Goal: Information Seeking & Learning: Learn about a topic

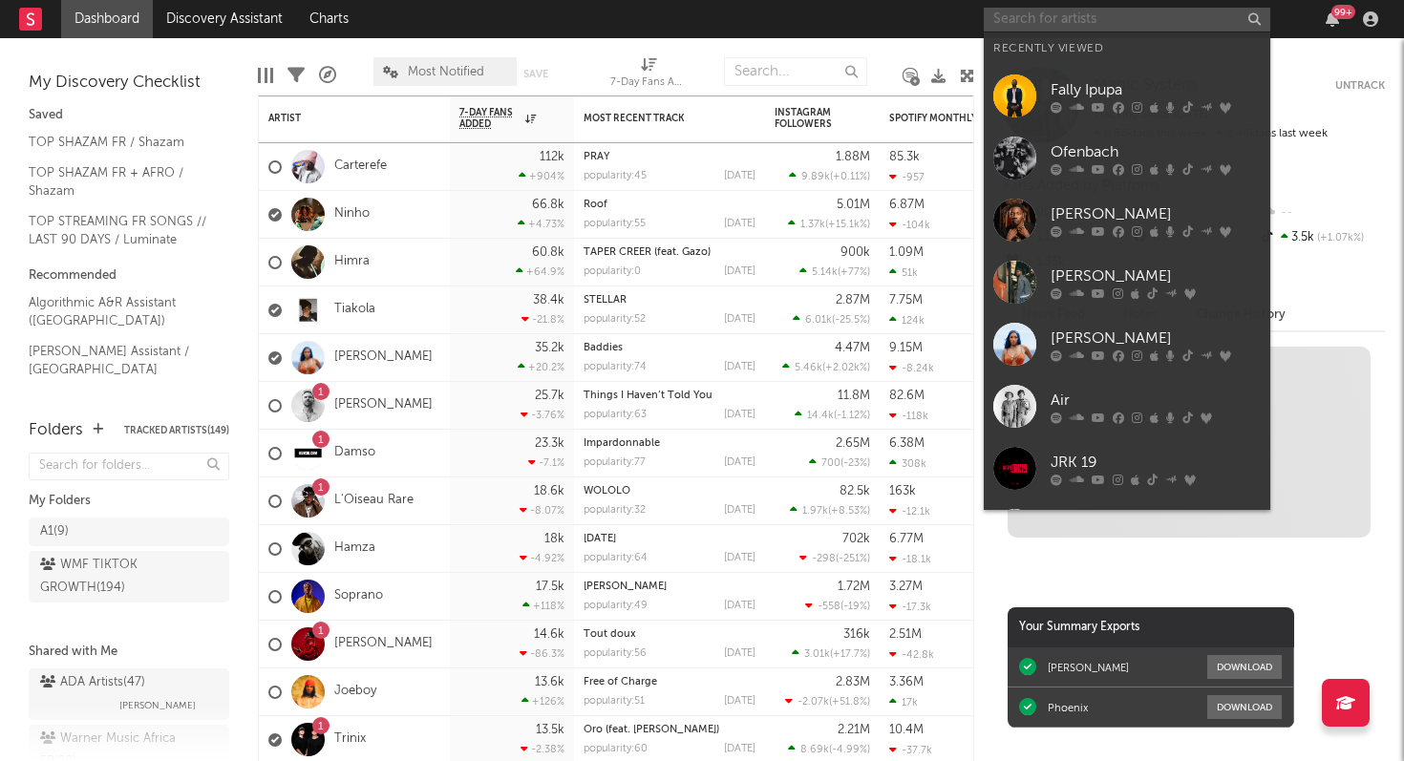
click at [1108, 26] on input "text" at bounding box center [1127, 20] width 287 height 24
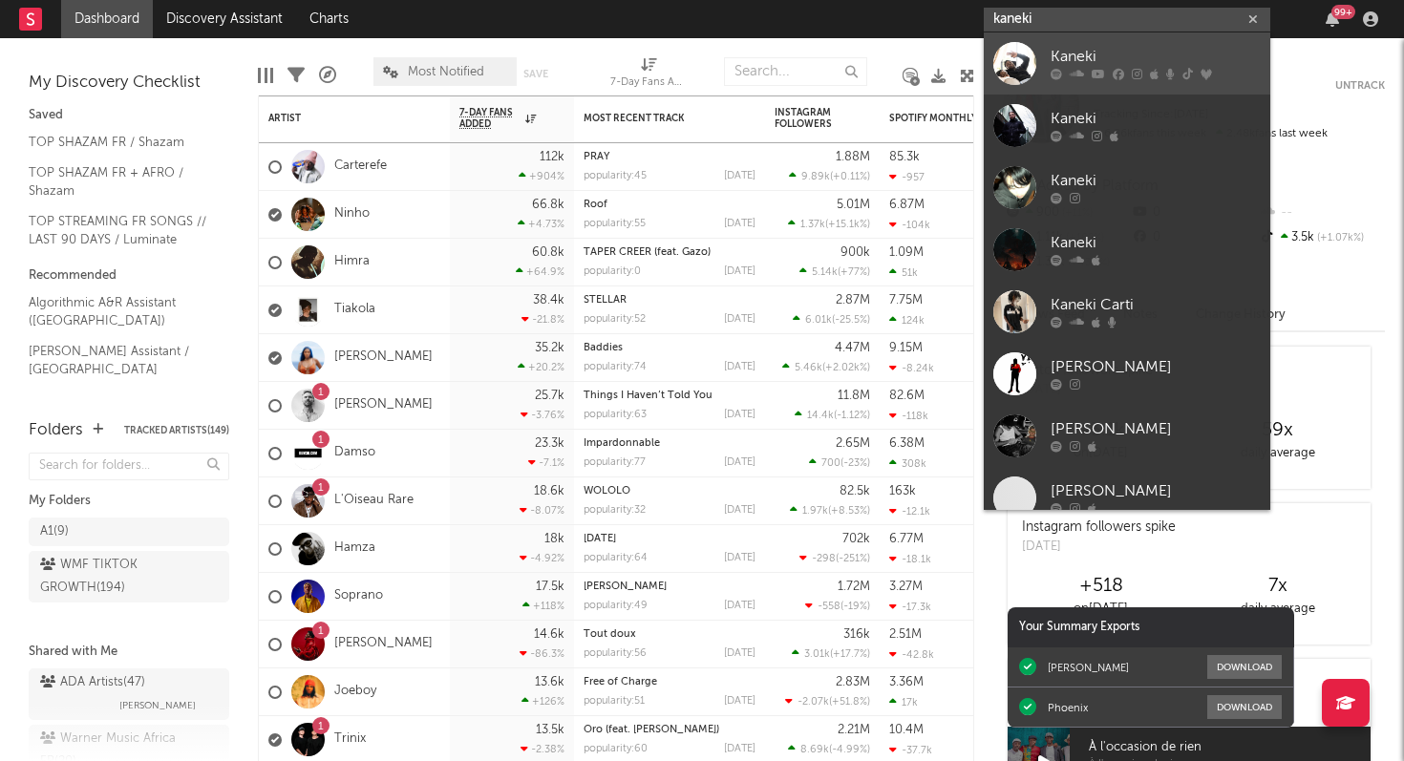
type input "kaneki"
click at [1109, 37] on link "Kaneki" at bounding box center [1127, 63] width 287 height 62
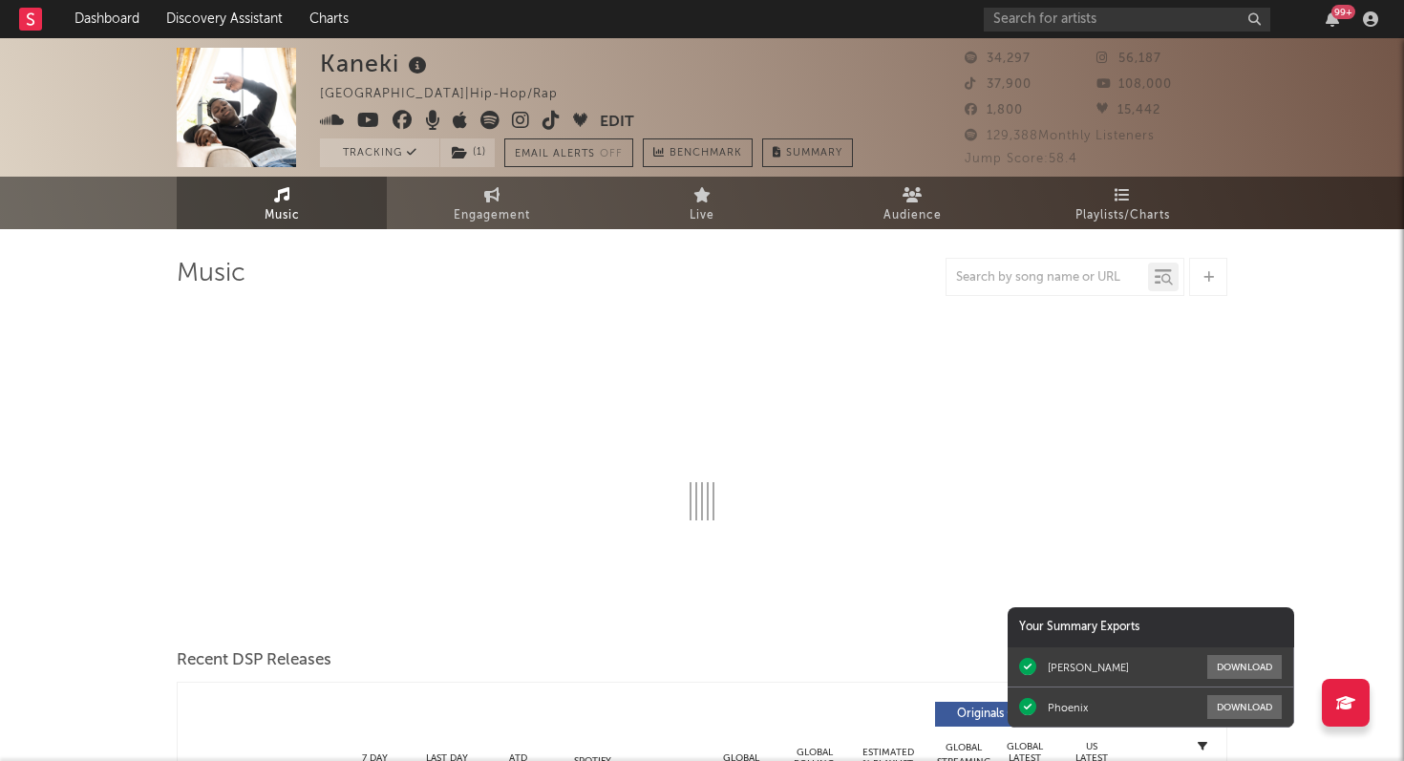
select select "6m"
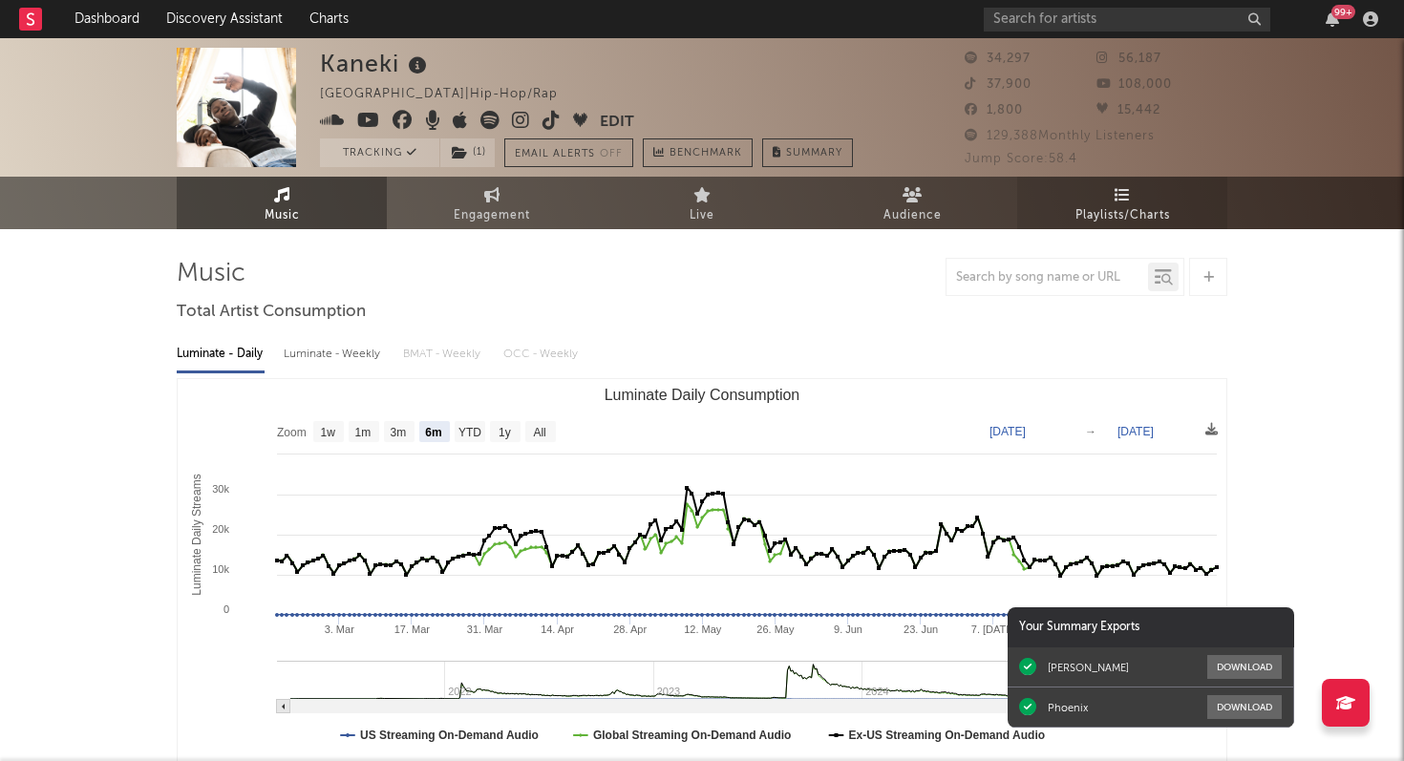
click at [1115, 201] on icon at bounding box center [1123, 194] width 16 height 15
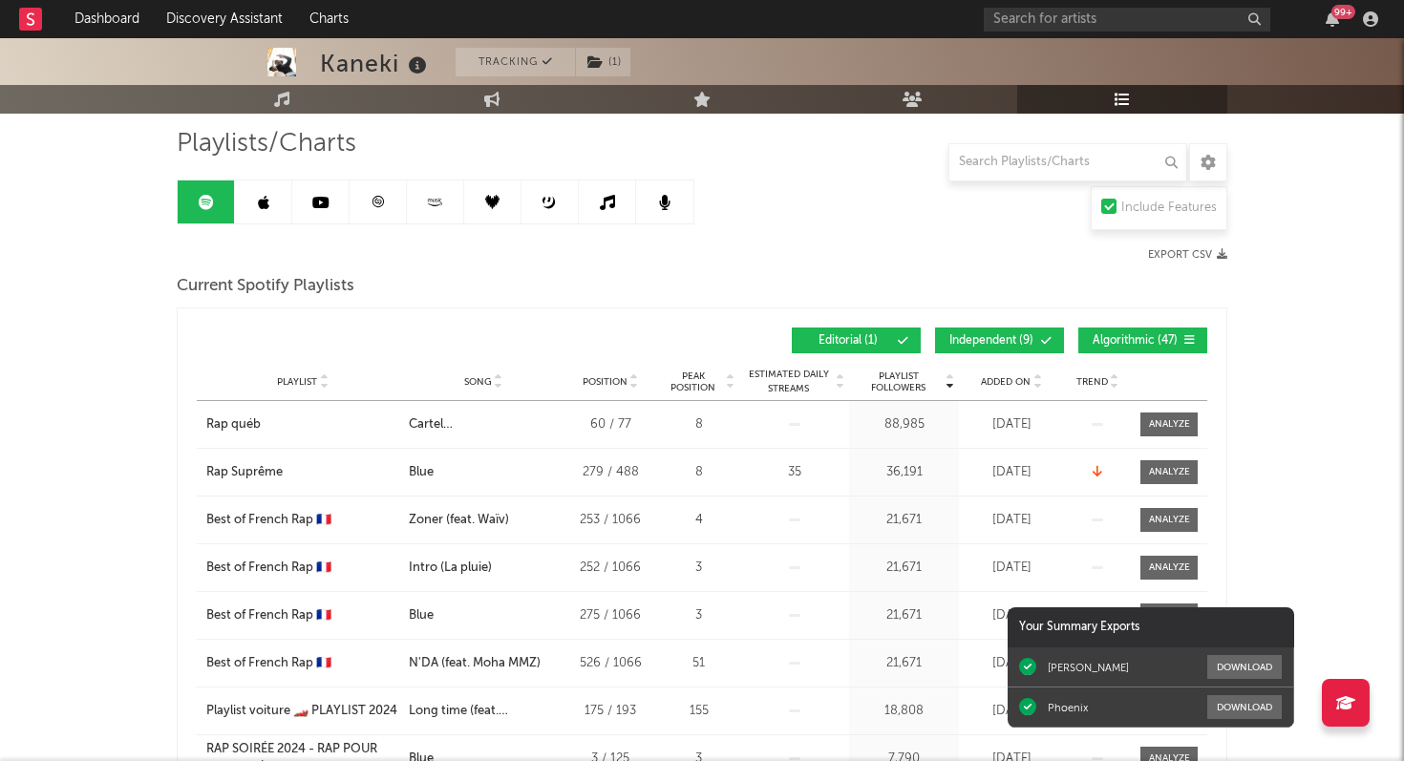
scroll to position [140, 0]
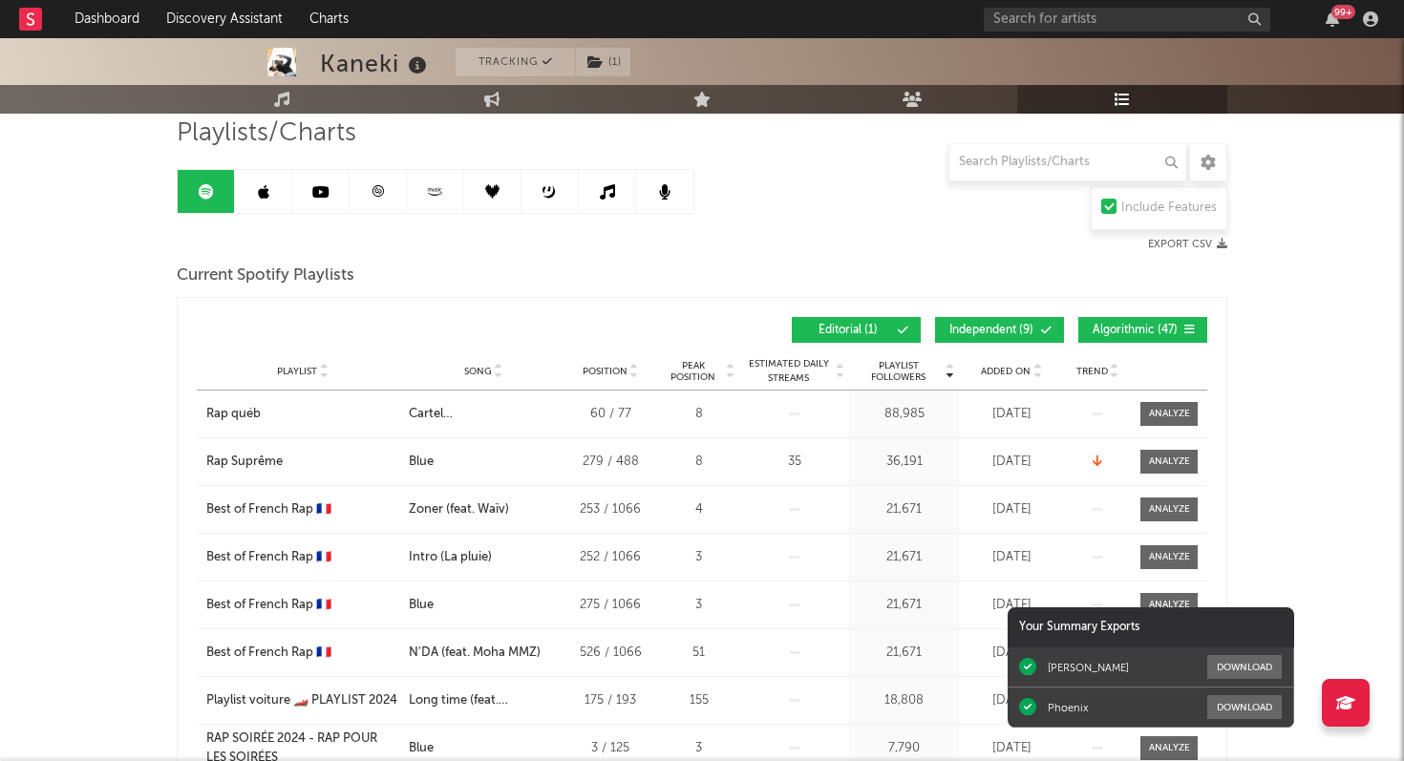
click at [1009, 372] on span "Added On" at bounding box center [1006, 371] width 50 height 11
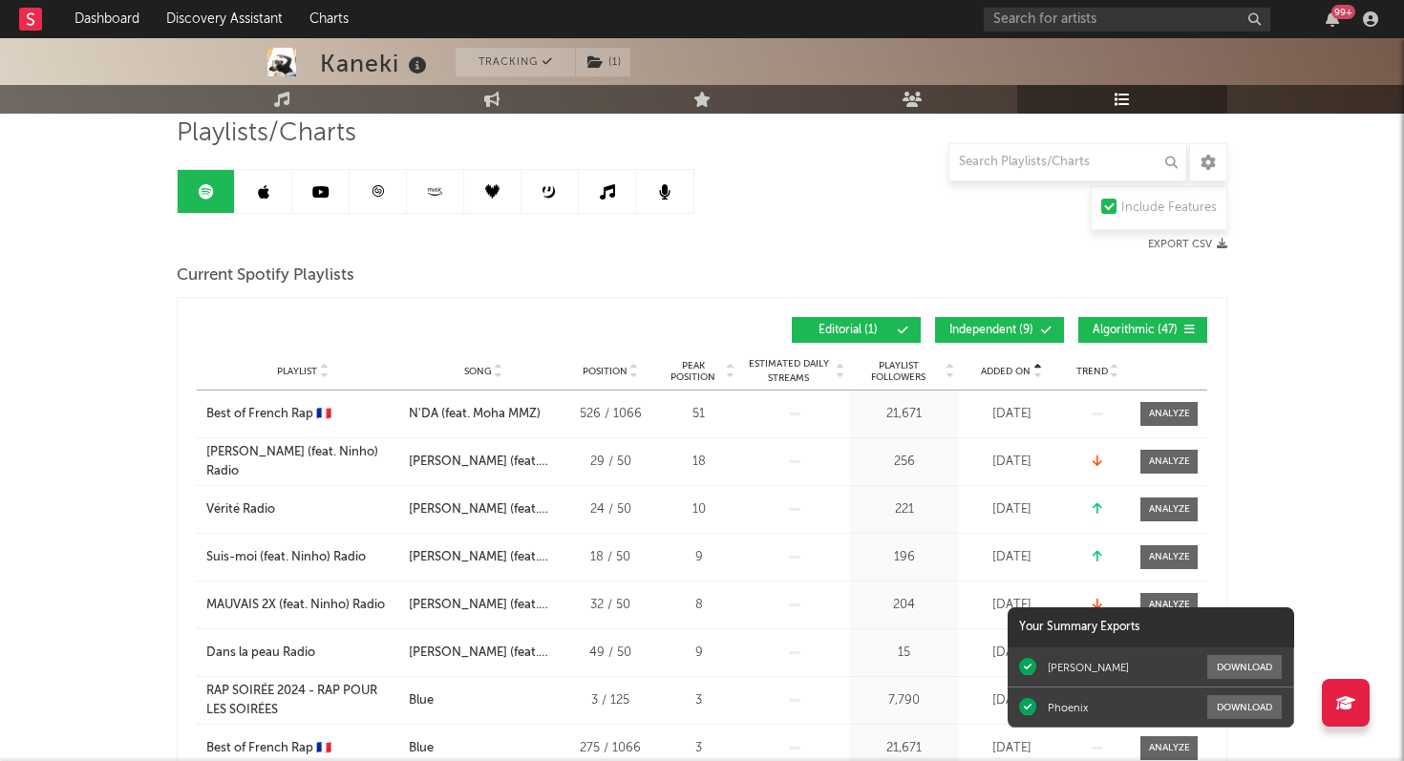
click at [1009, 372] on span "Added On" at bounding box center [1006, 371] width 50 height 11
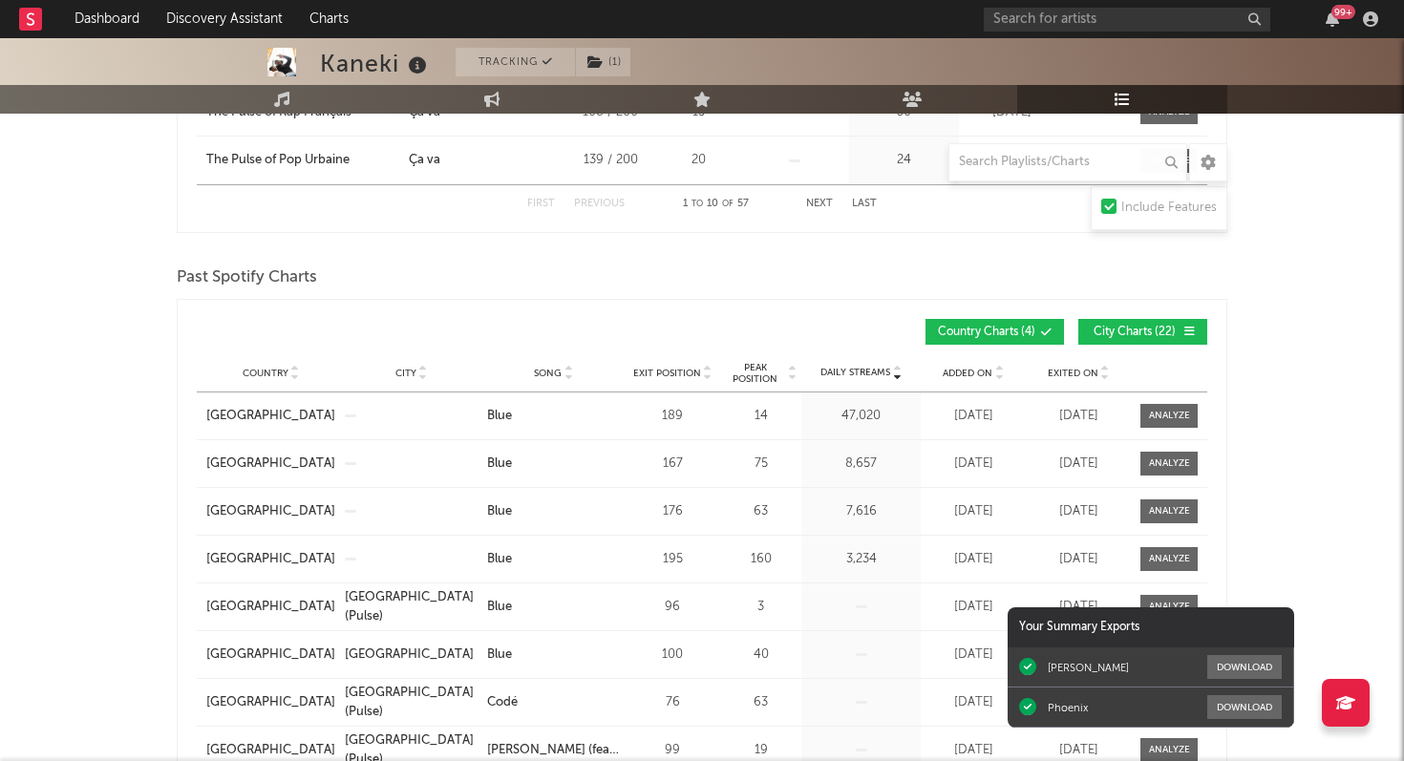
scroll to position [0, 0]
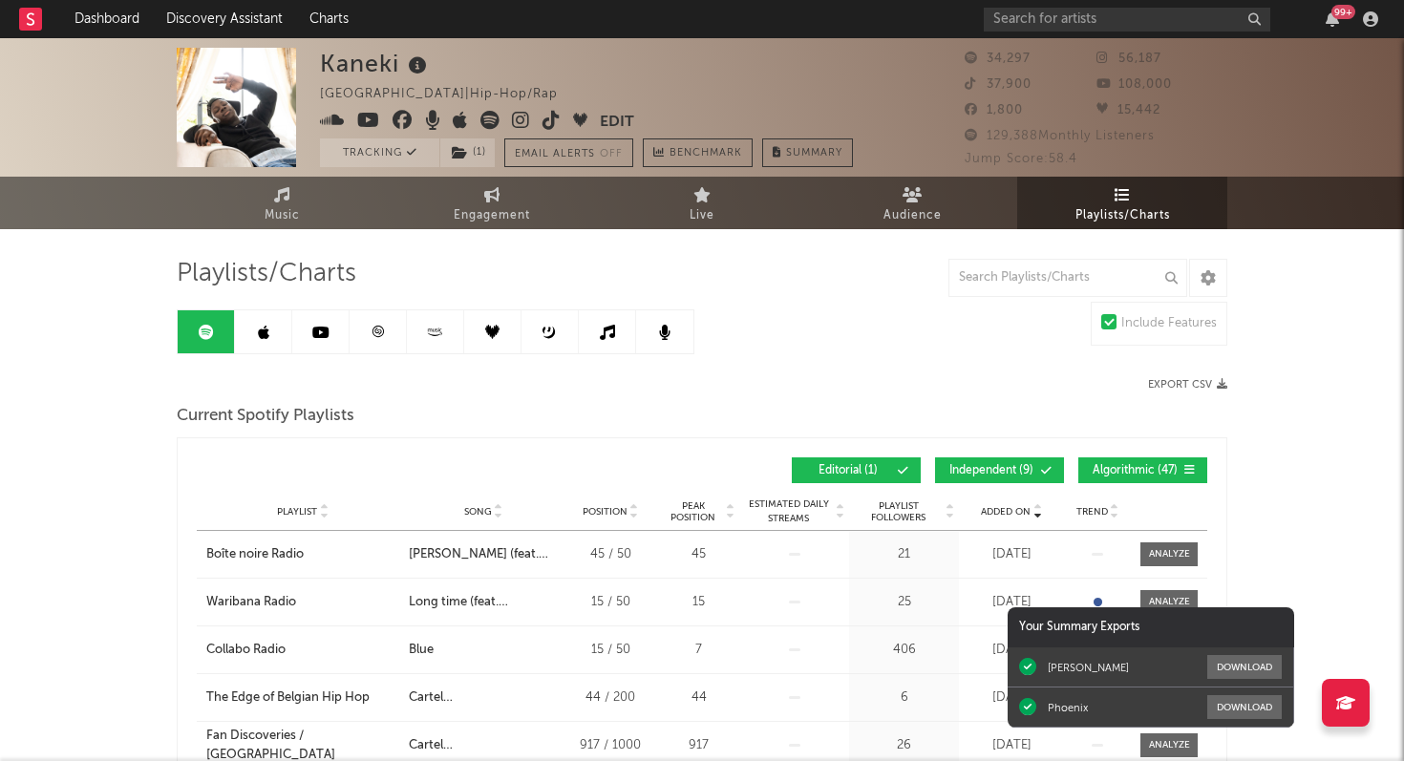
click at [373, 329] on icon at bounding box center [378, 332] width 14 height 14
